Goal: Task Accomplishment & Management: Manage account settings

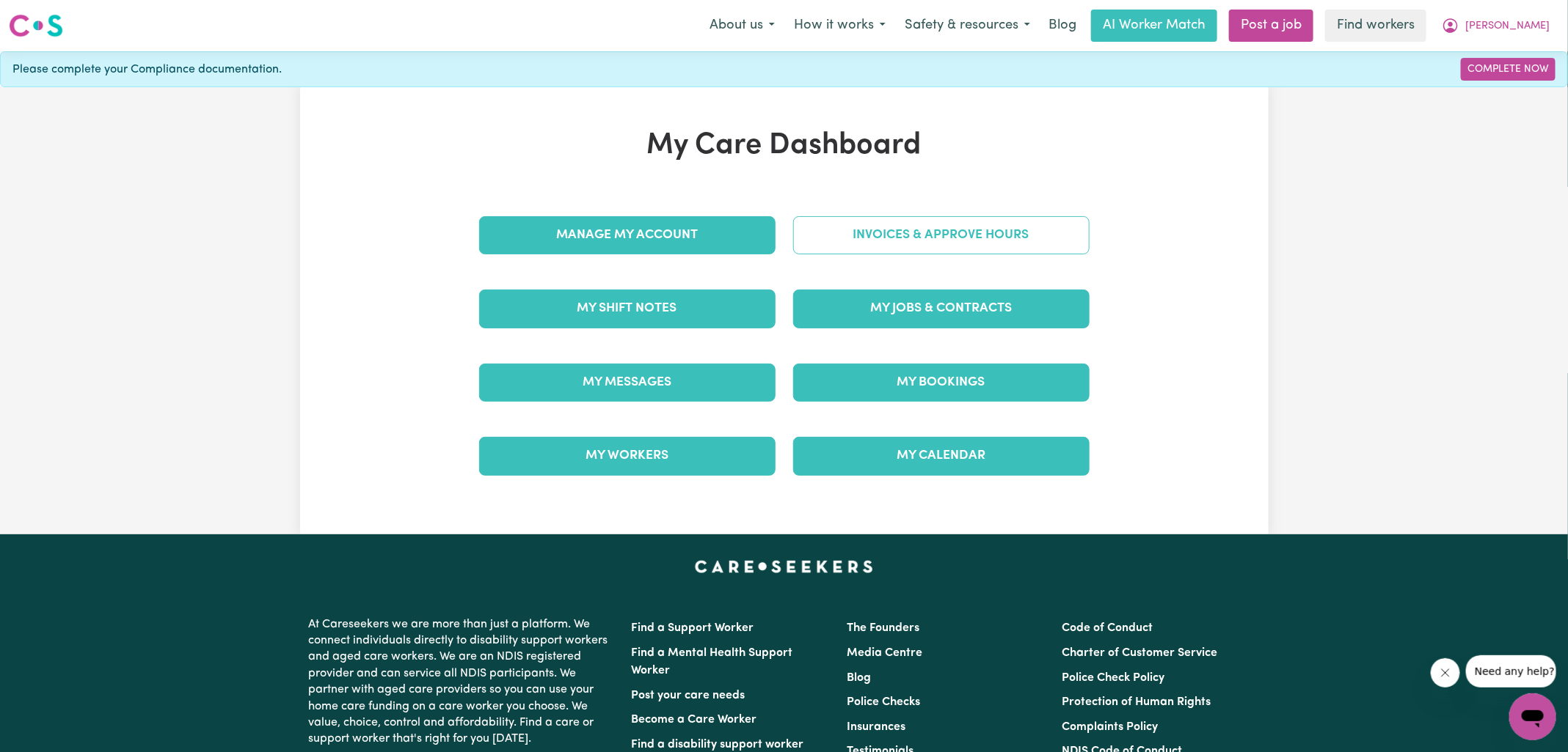
click at [820, 239] on link "Invoices & Approve Hours" at bounding box center [941, 235] width 296 height 38
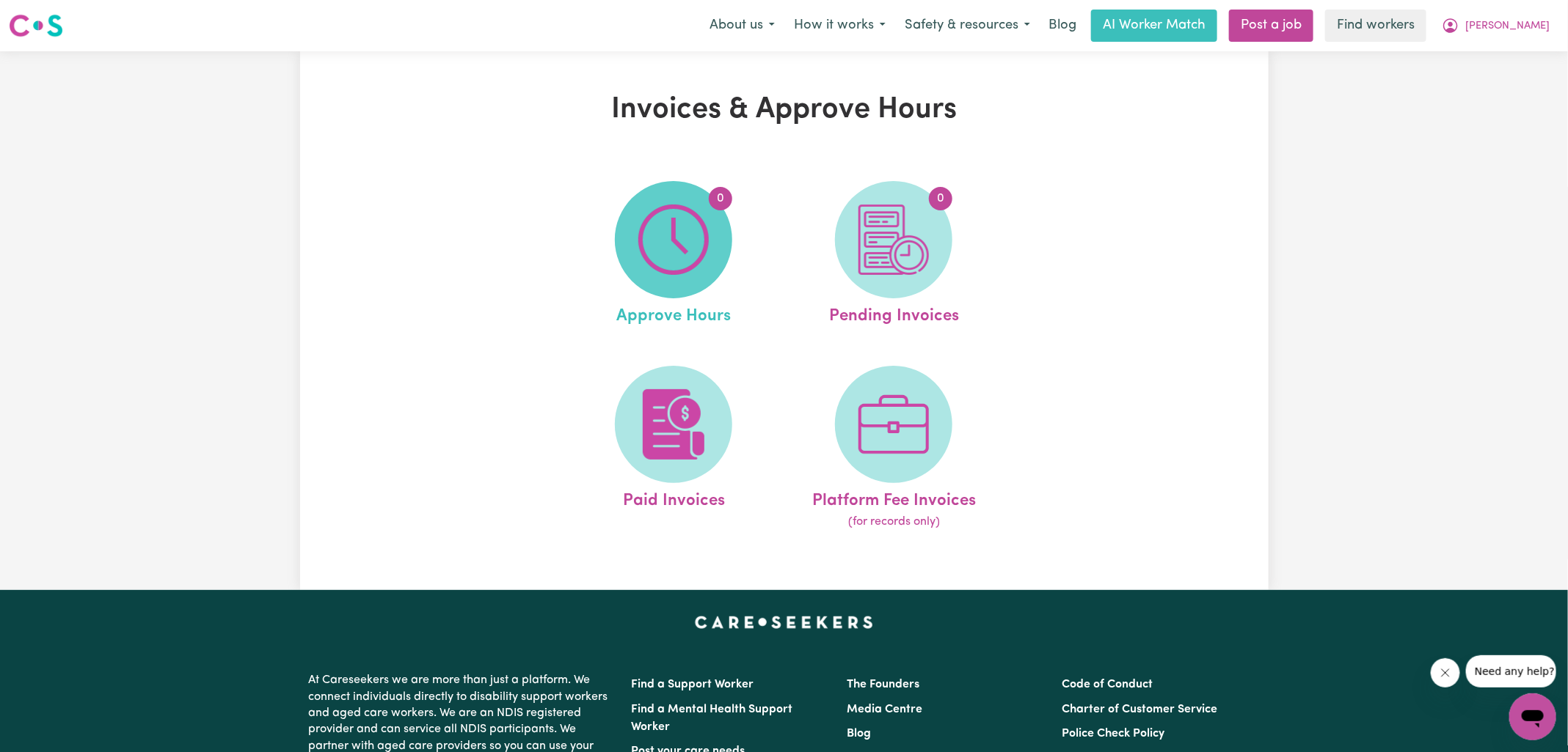
click at [687, 244] on img at bounding box center [673, 240] width 70 height 70
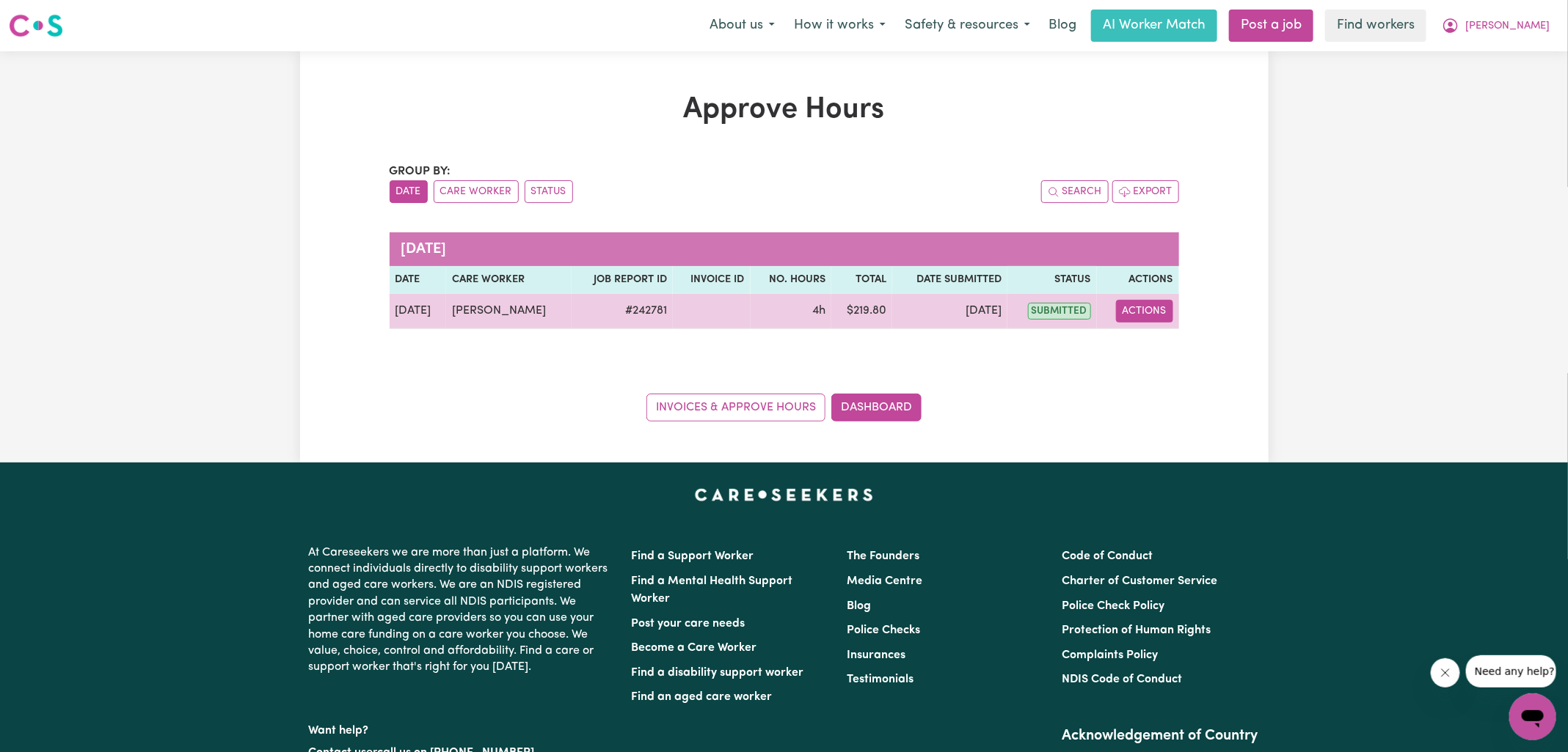
click at [1142, 313] on button "Actions" at bounding box center [1145, 311] width 58 height 23
click at [1152, 350] on link "View Job Report" at bounding box center [1181, 344] width 125 height 30
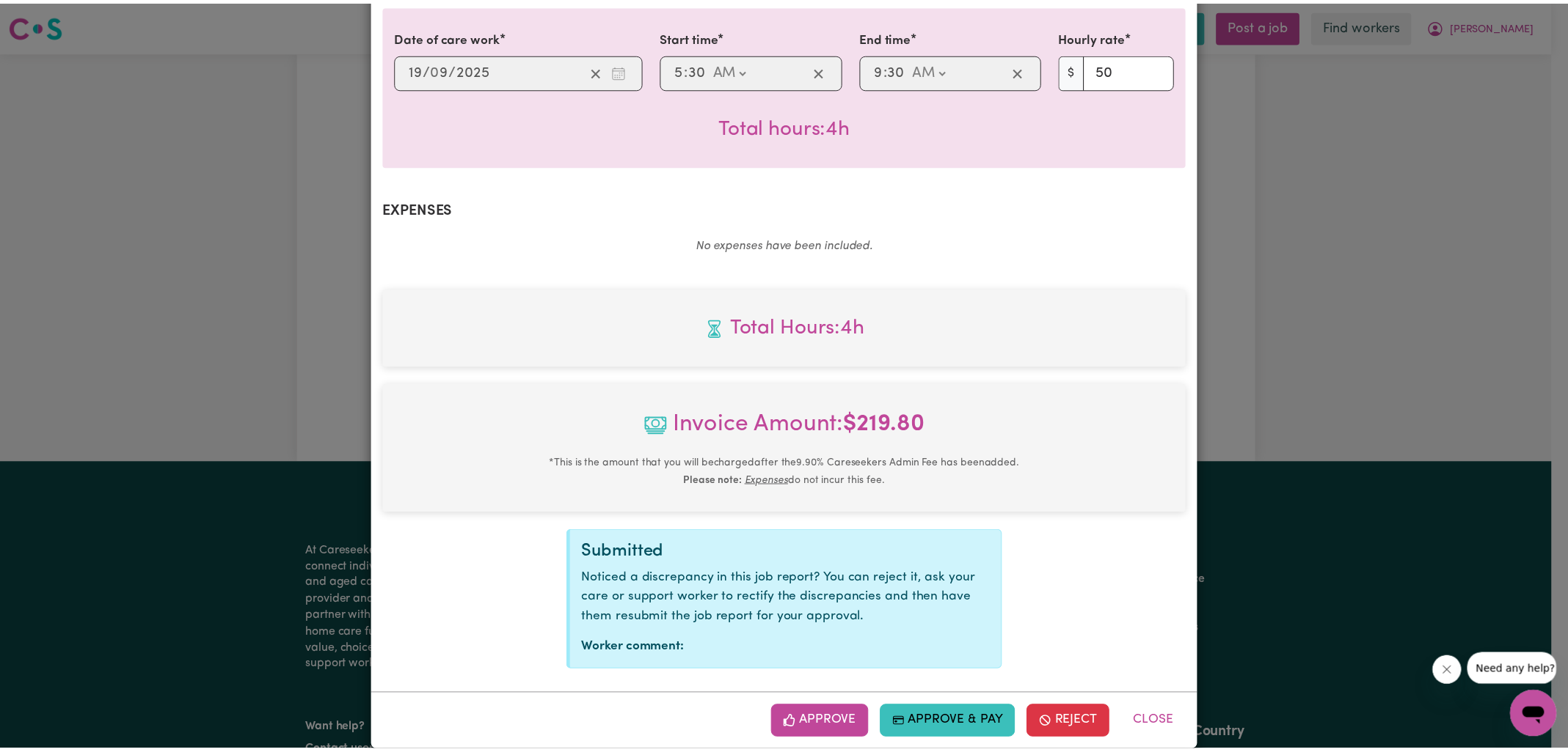
scroll to position [376, 0]
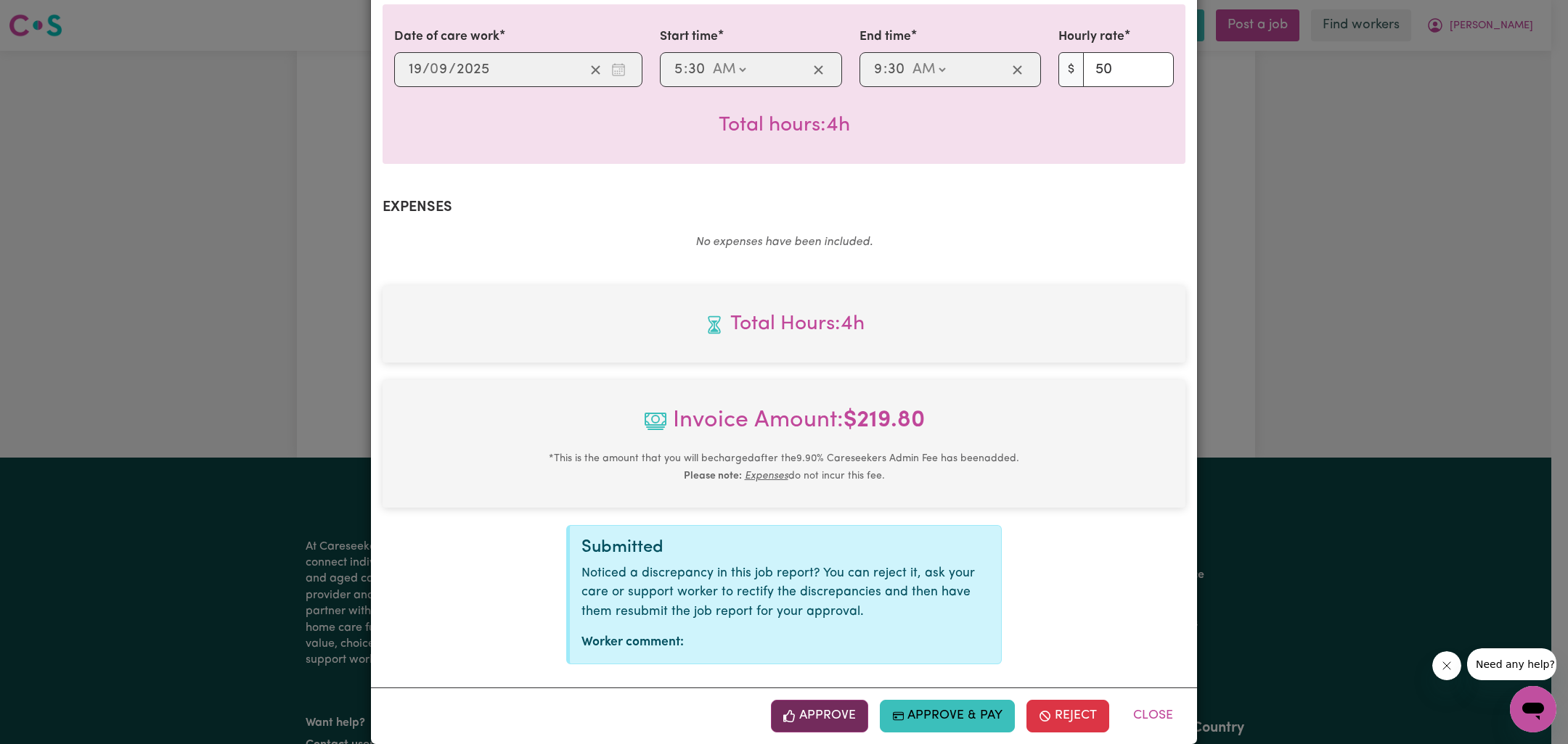
click at [834, 700] on button "Approve" at bounding box center [819, 716] width 97 height 32
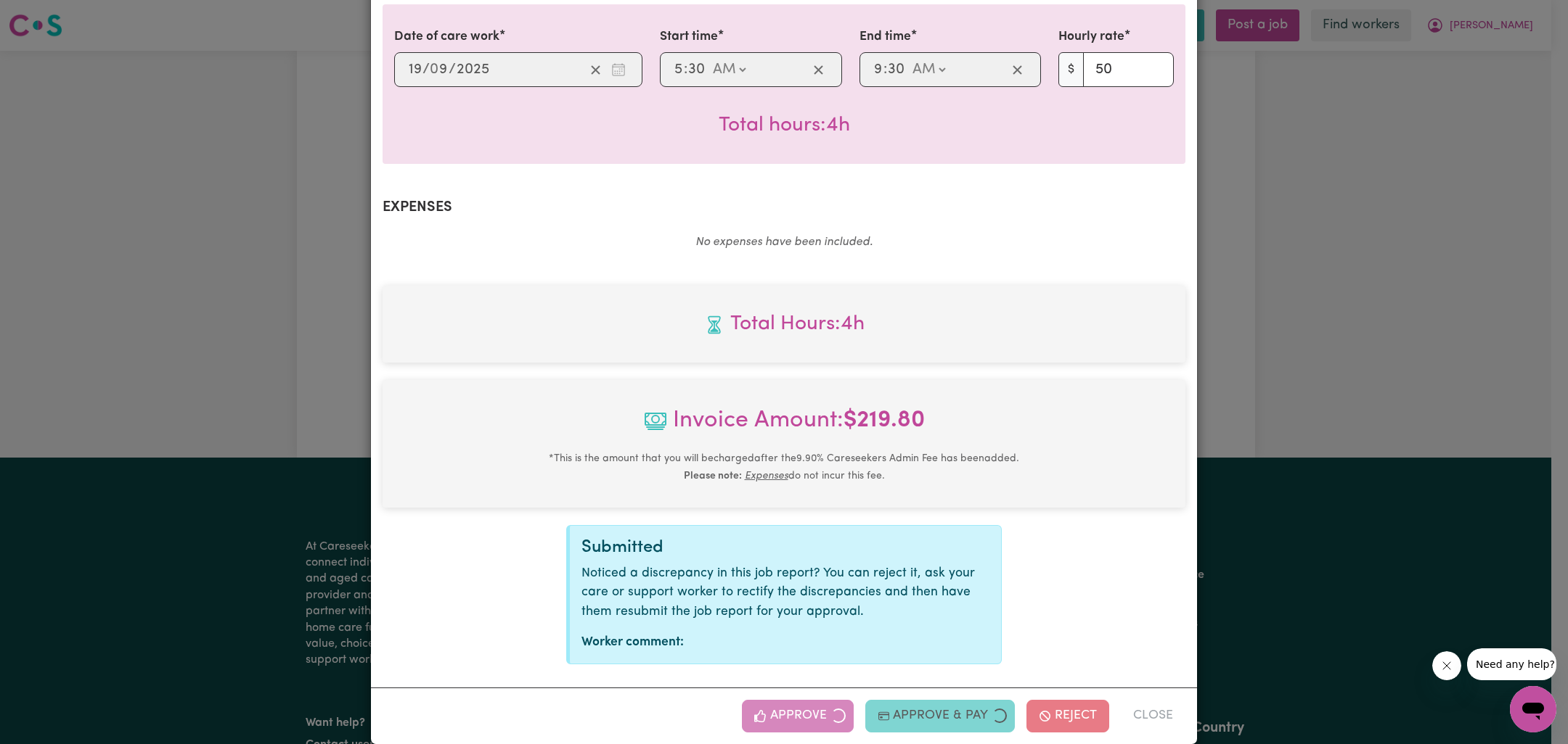
click at [1282, 342] on div "Job Report # 242781 - [PERSON_NAME] Summary Job report # 242781 Client name: [P…" at bounding box center [784, 372] width 1568 height 744
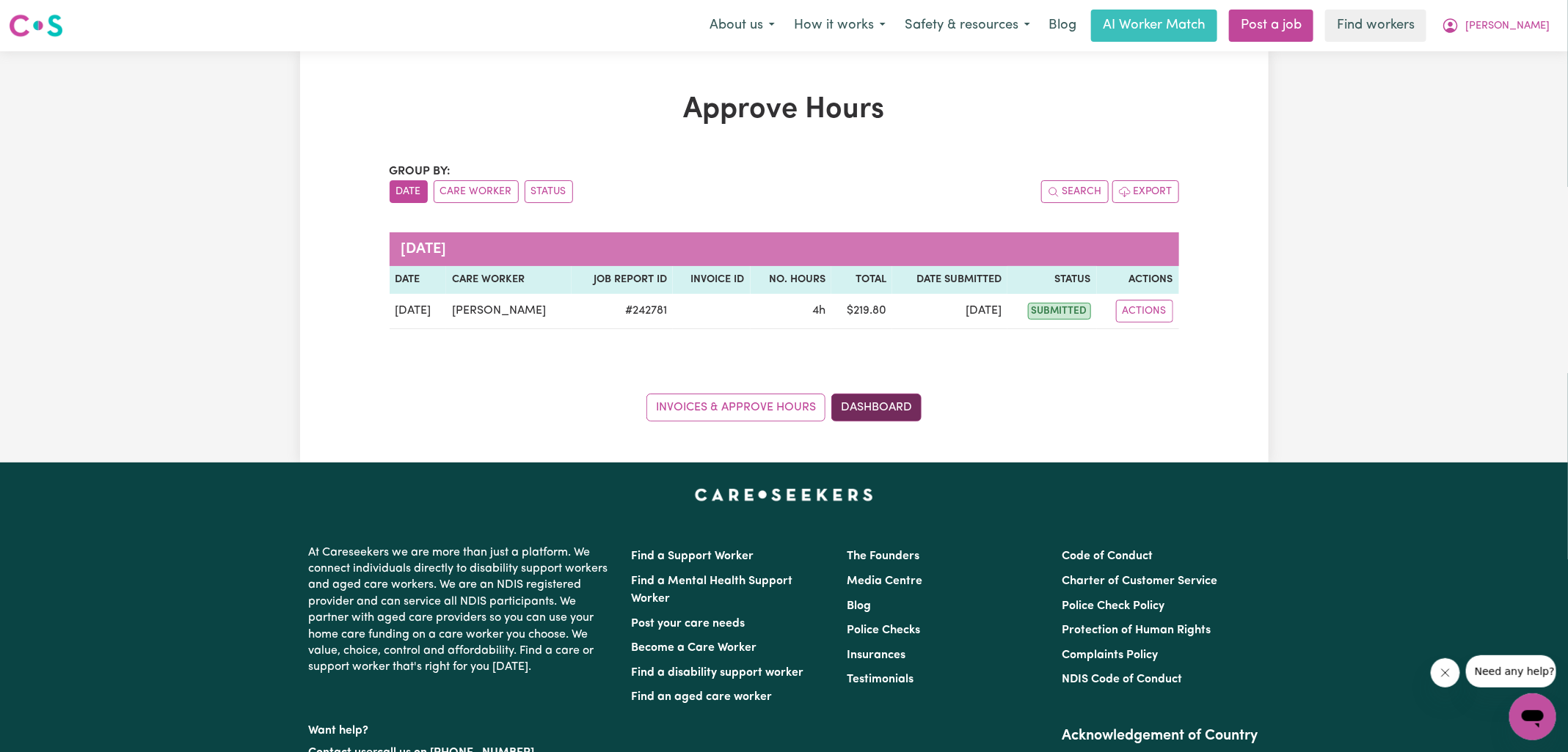
click at [871, 412] on link "Dashboard" at bounding box center [877, 407] width 90 height 28
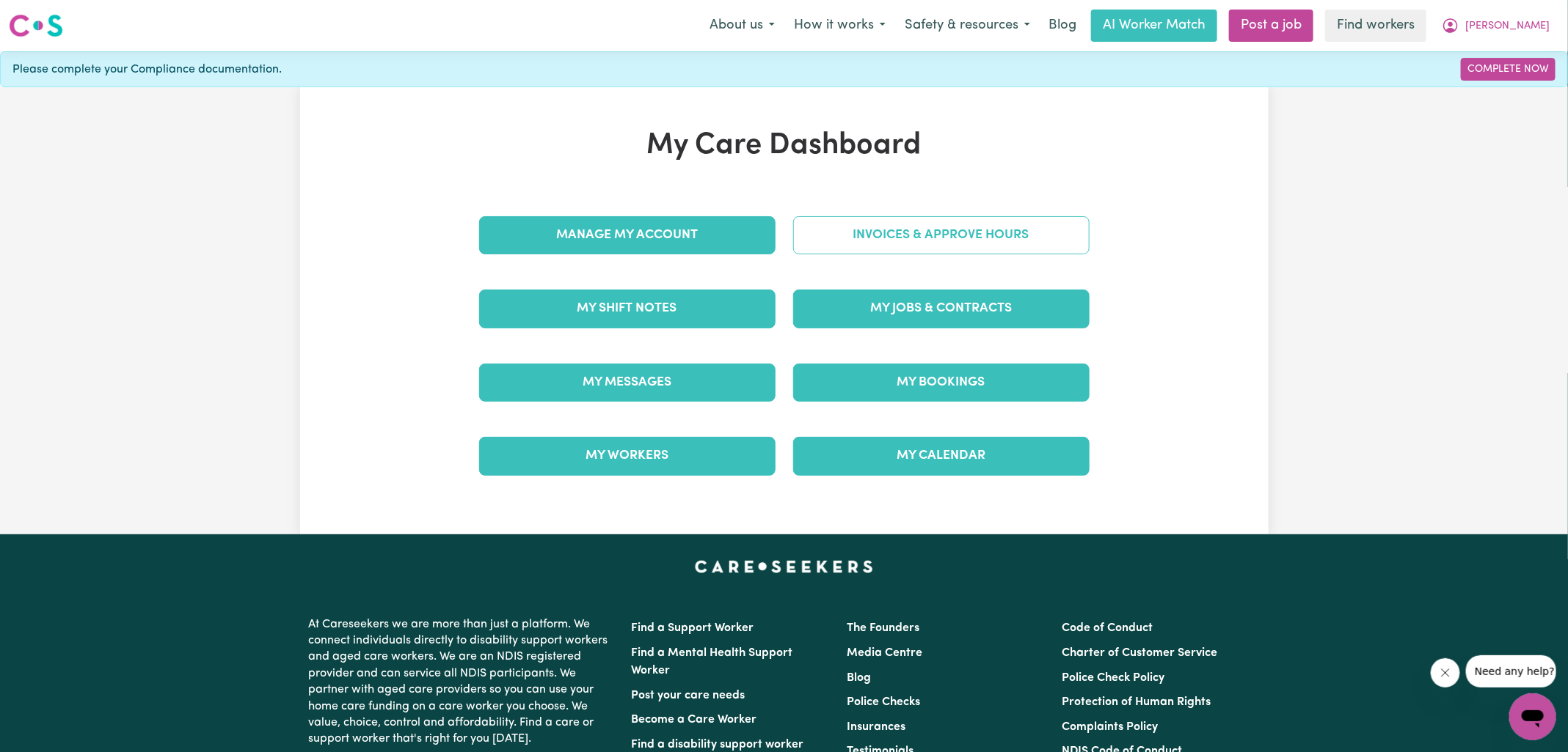
click at [899, 231] on link "Invoices & Approve Hours" at bounding box center [941, 235] width 296 height 38
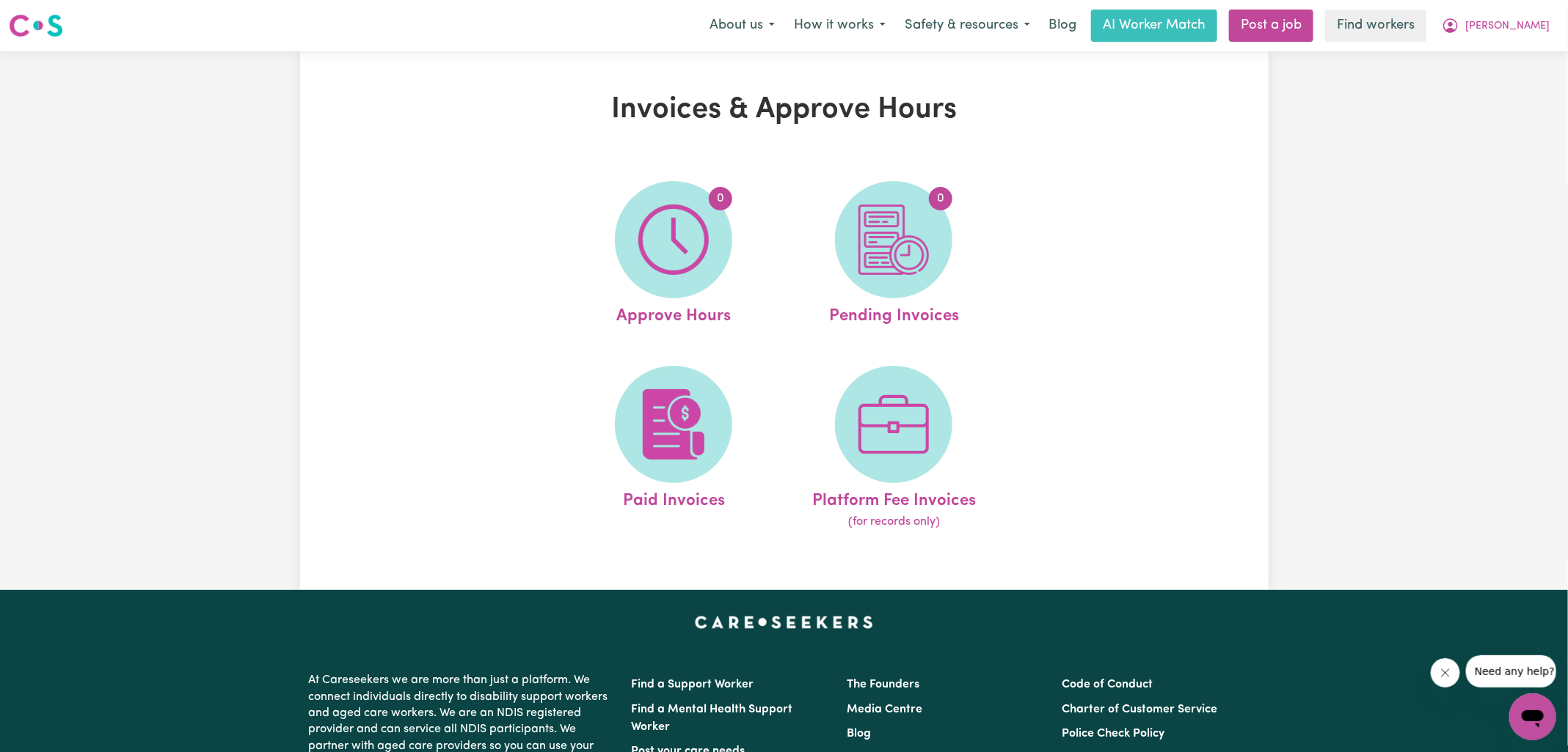
click at [929, 266] on span "0" at bounding box center [894, 240] width 117 height 117
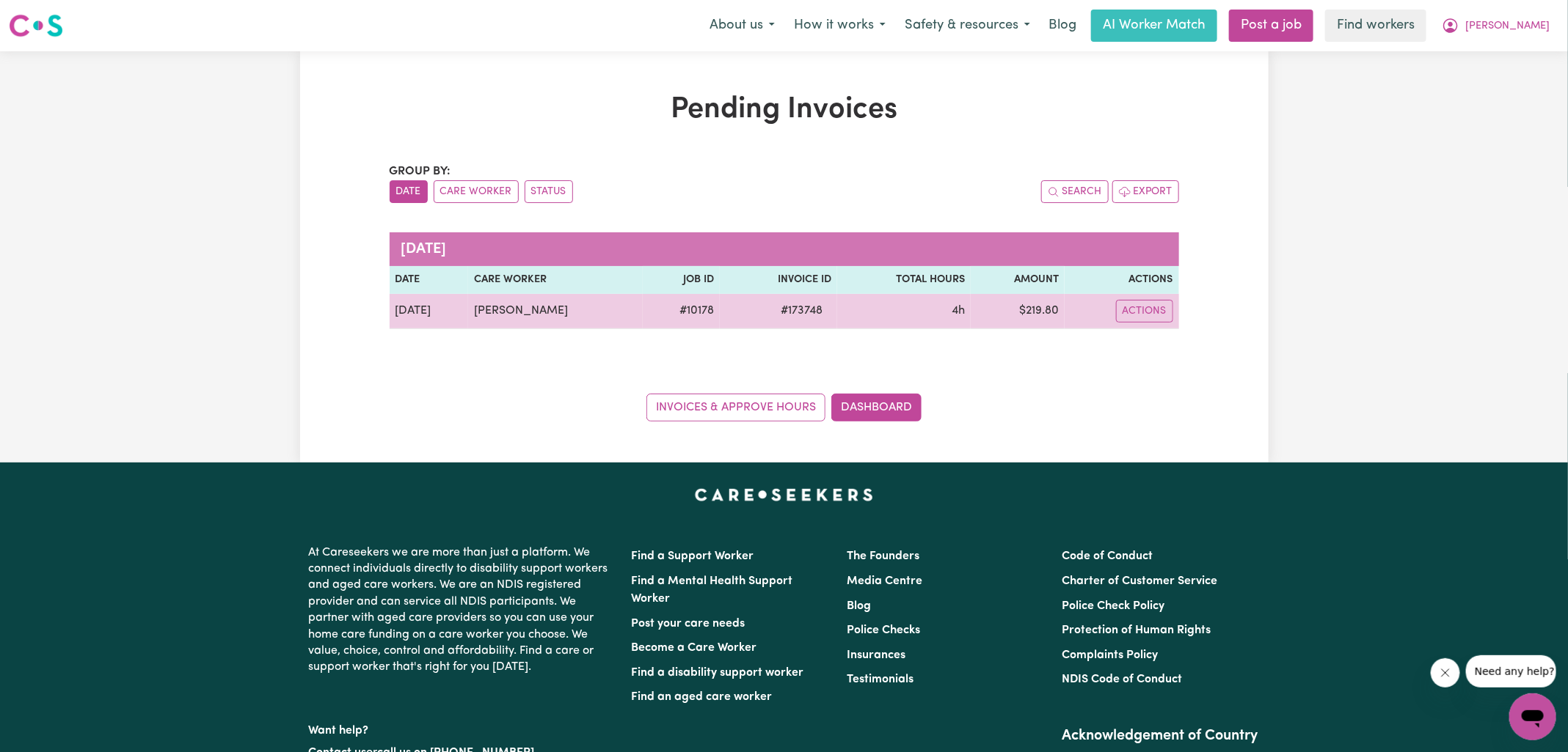
click at [782, 315] on span "# 173748" at bounding box center [802, 311] width 59 height 18
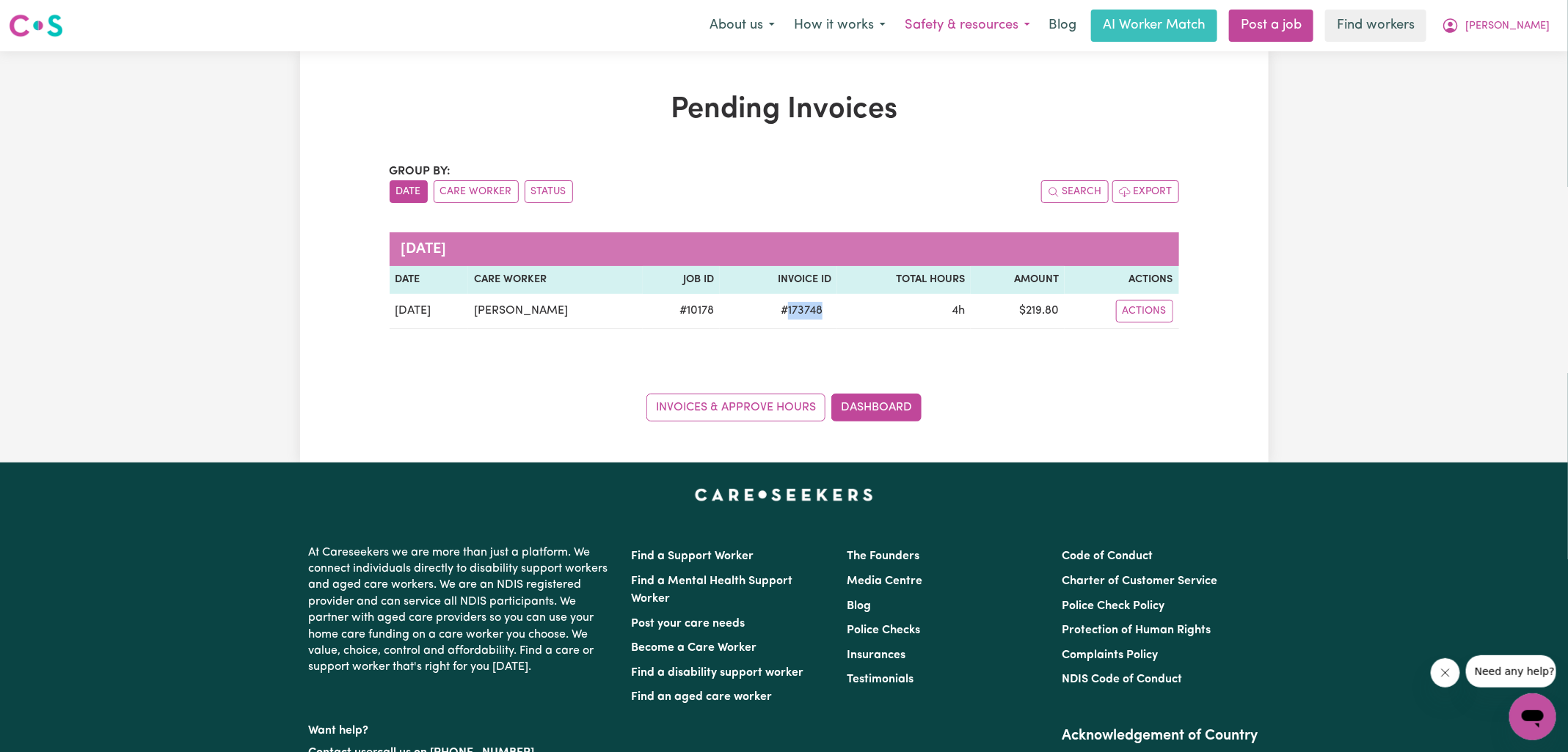
copy span "173748"
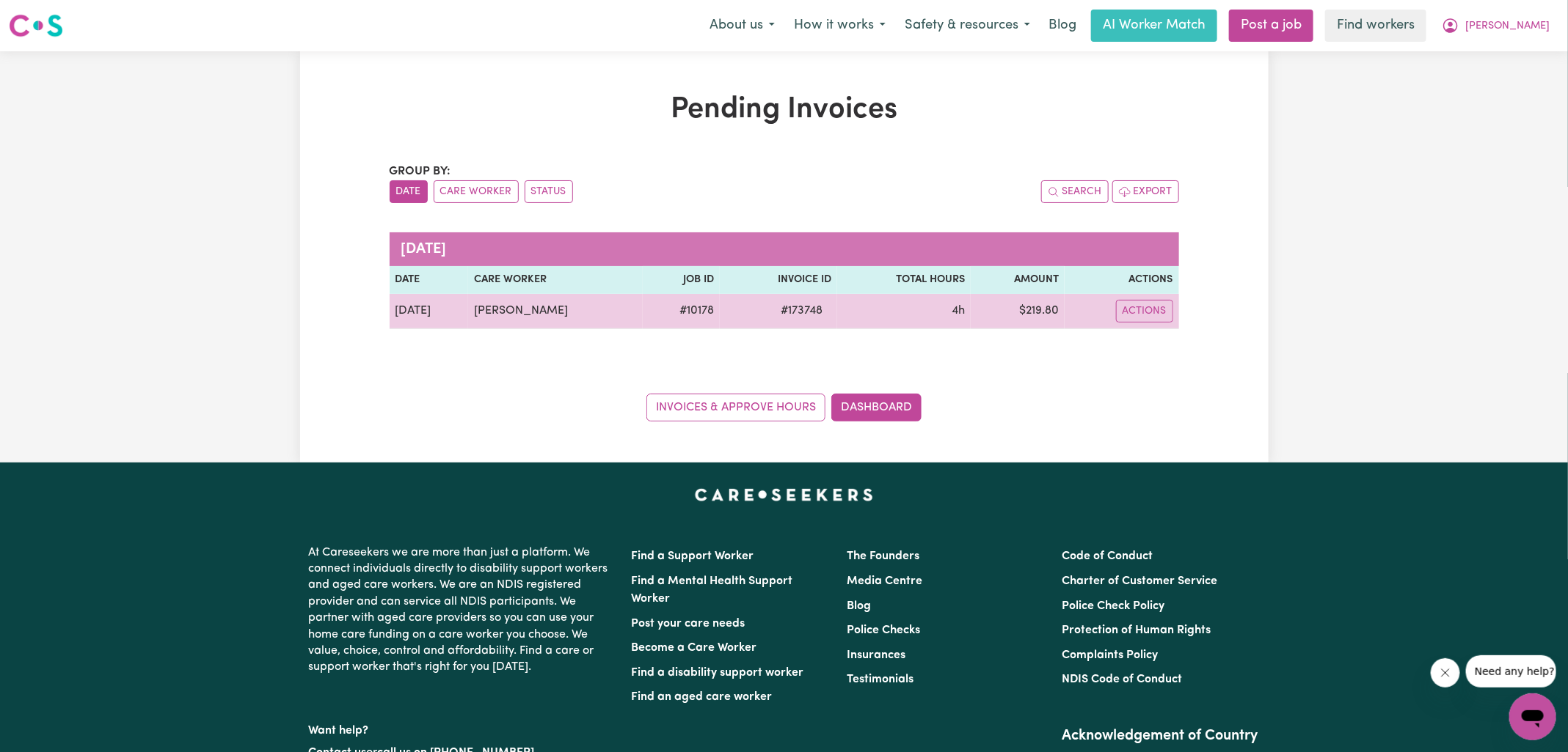
click at [1026, 306] on td "$ 219.80" at bounding box center [1016, 312] width 93 height 35
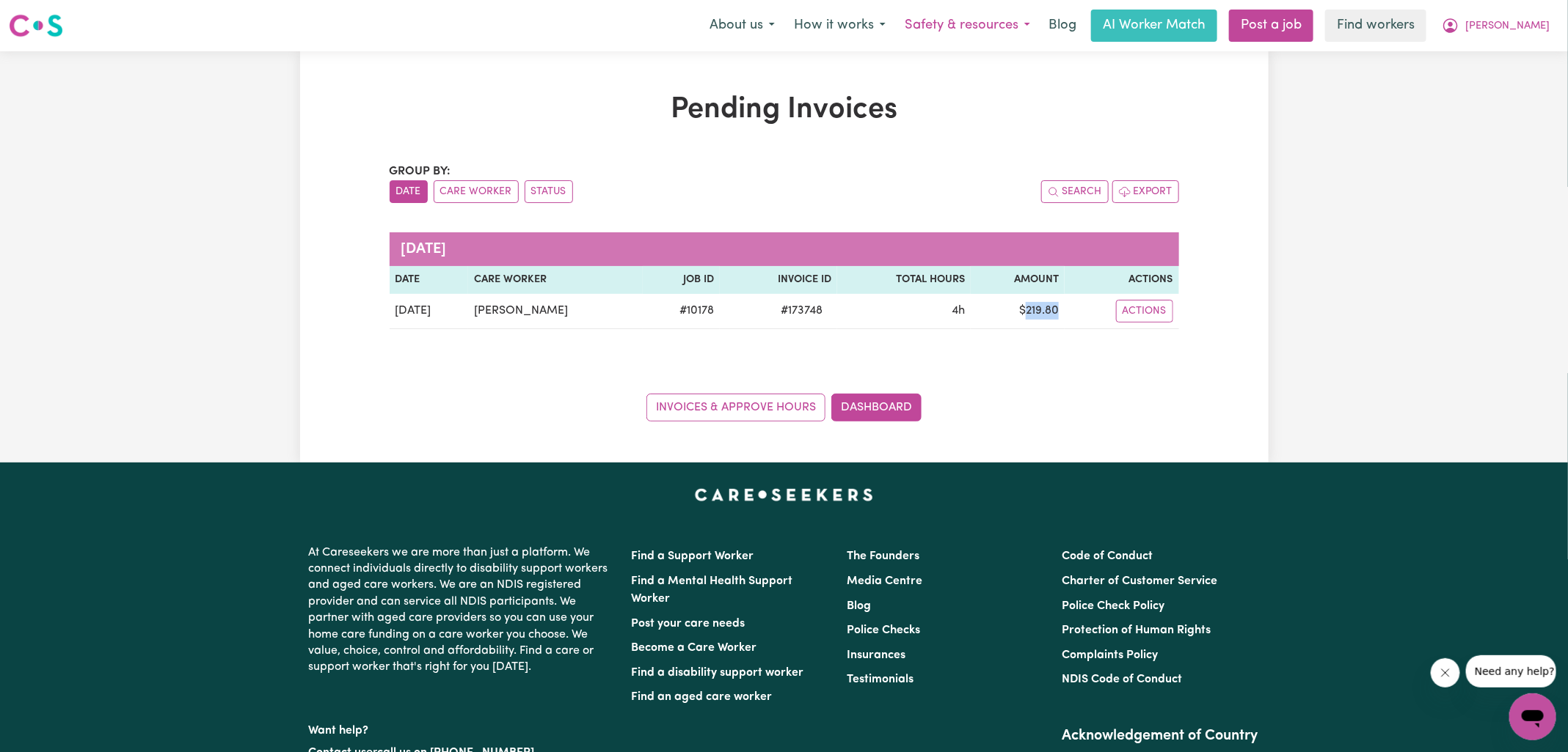
copy td "219.80"
click at [1460, 23] on icon "My Account" at bounding box center [1451, 26] width 18 height 18
click at [1484, 93] on link "Logout" at bounding box center [1500, 84] width 116 height 28
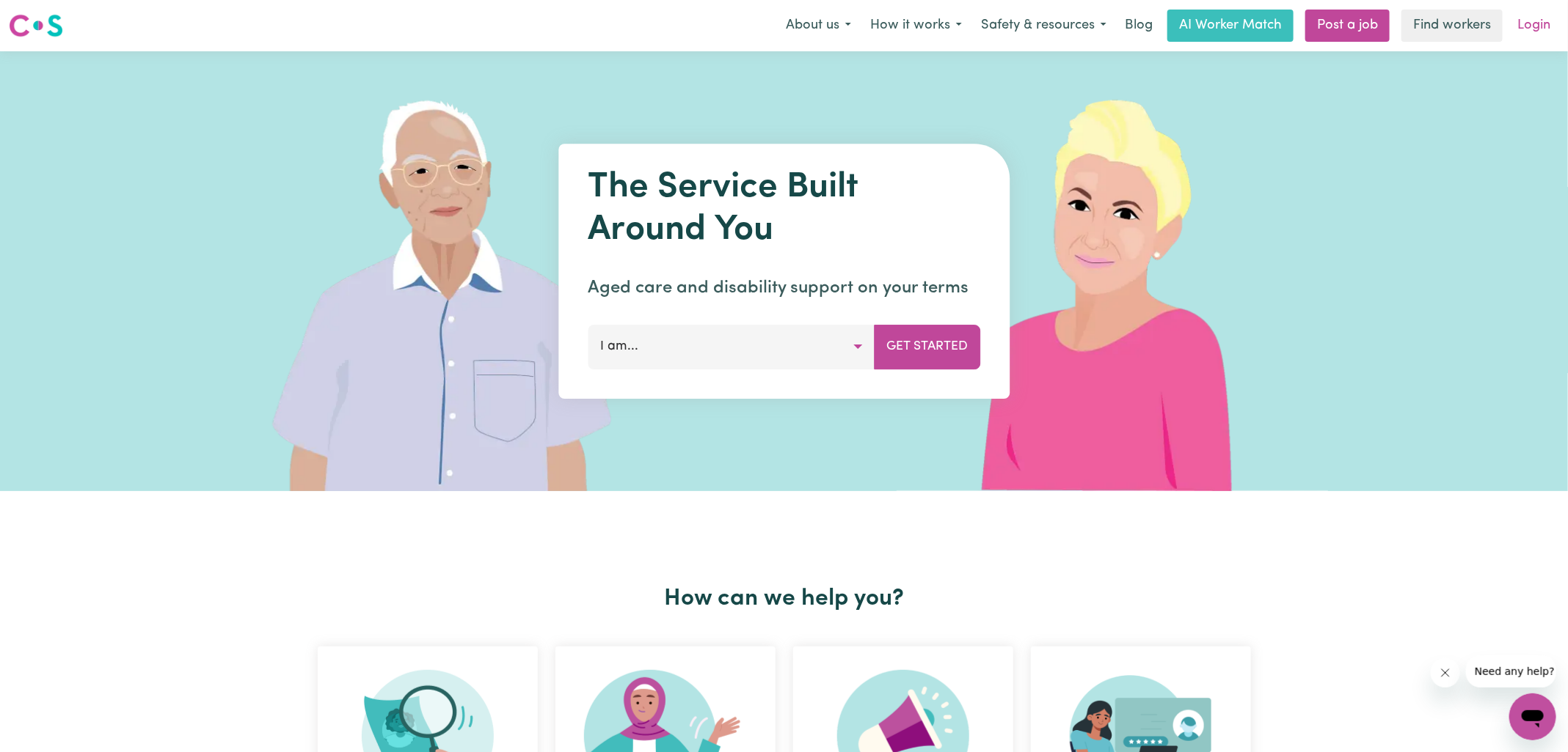
click at [1547, 20] on link "Login" at bounding box center [1534, 26] width 50 height 32
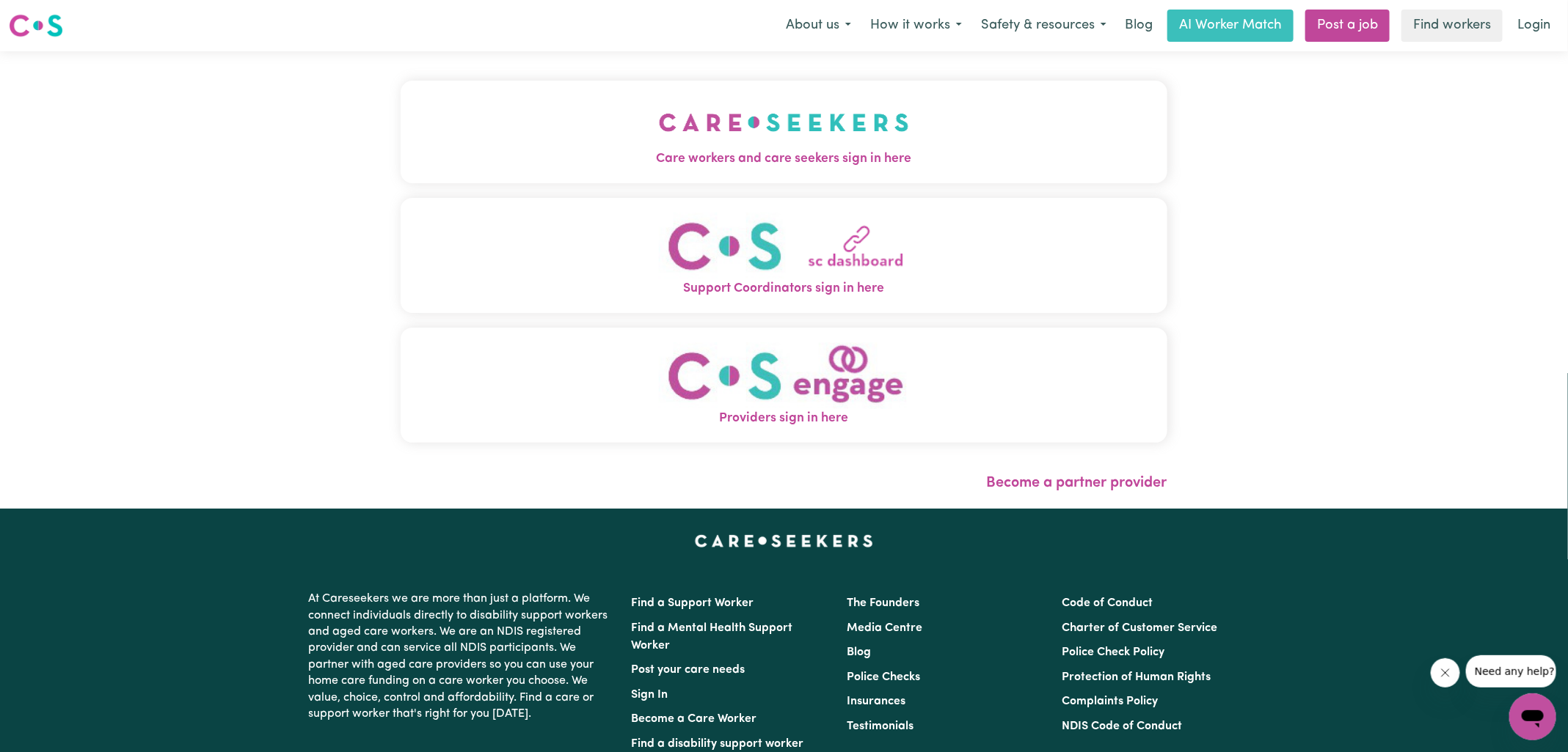
click at [884, 132] on img "Care workers and care seekers sign in here" at bounding box center [784, 122] width 251 height 54
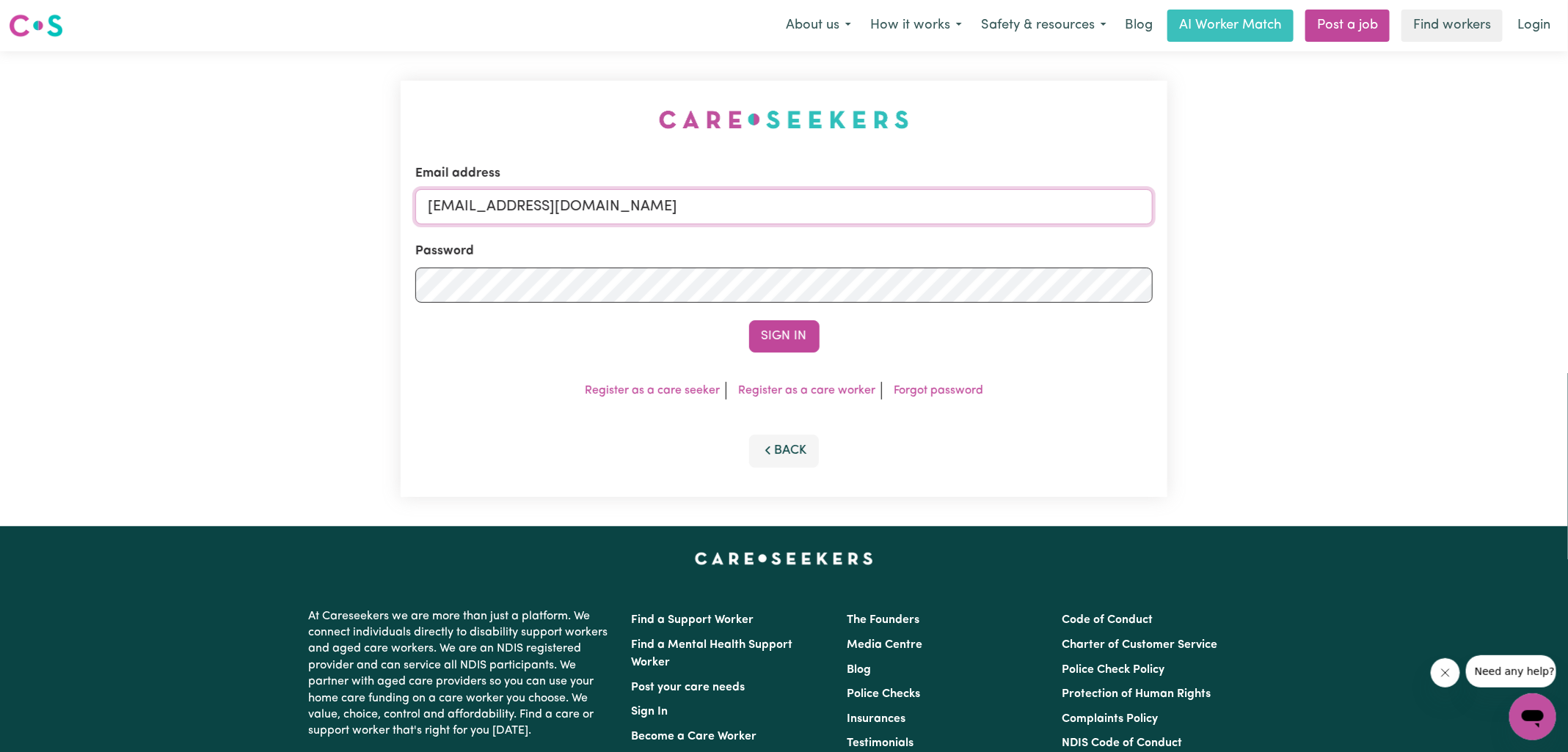
drag, startPoint x: 514, startPoint y: 203, endPoint x: 1454, endPoint y: 236, distance: 940.6
click at [1454, 236] on div "Email address [EMAIL_ADDRESS][DOMAIN_NAME] Password Sign In Register as a care …" at bounding box center [784, 289] width 1568 height 476
type input "[EMAIL_ADDRESS][DOMAIN_NAME]"
click at [749, 321] on button "Sign In" at bounding box center [784, 337] width 70 height 32
